Goal: Information Seeking & Learning: Learn about a topic

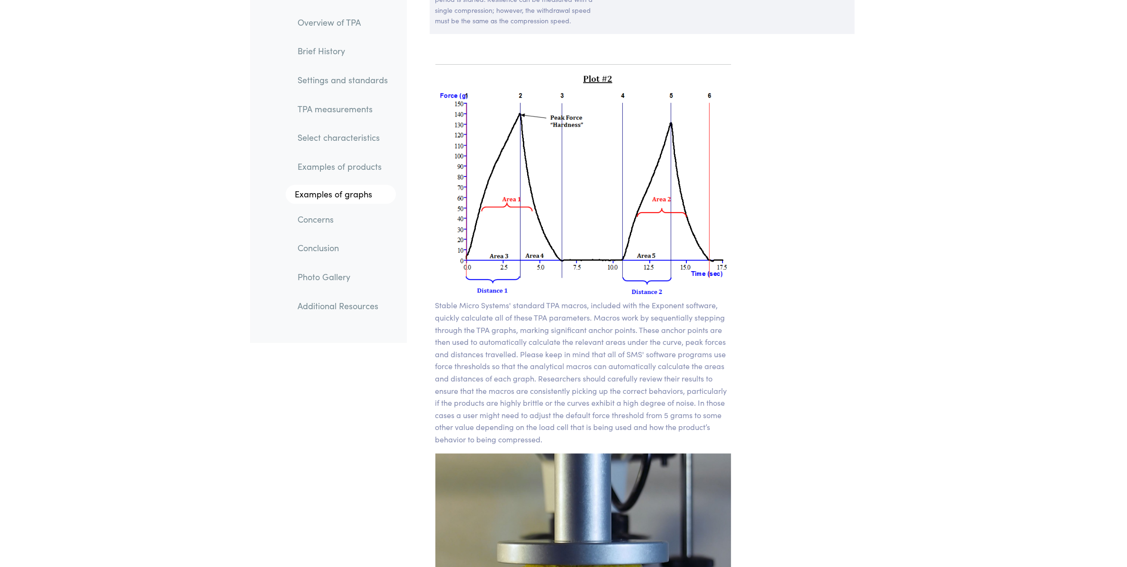
scroll to position [6800, 0]
